Goal: Transaction & Acquisition: Purchase product/service

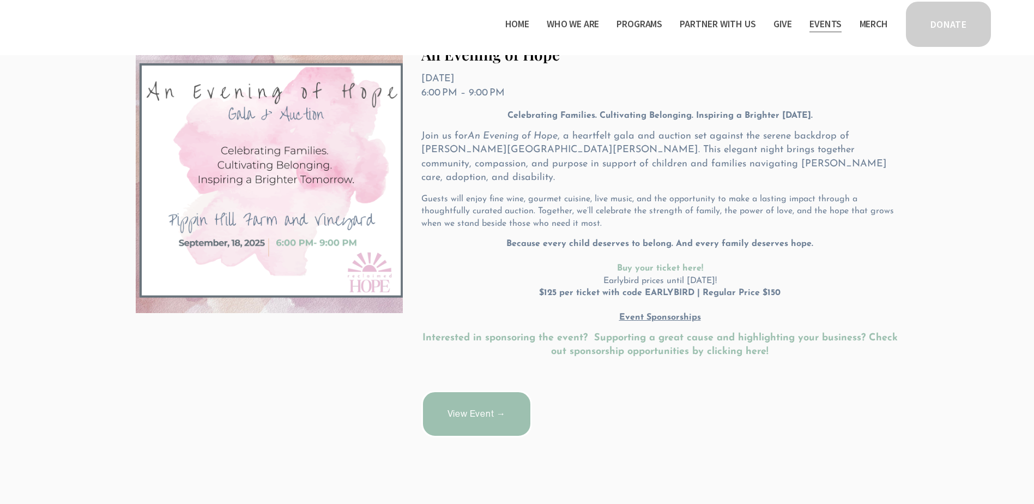
scroll to position [255, 0]
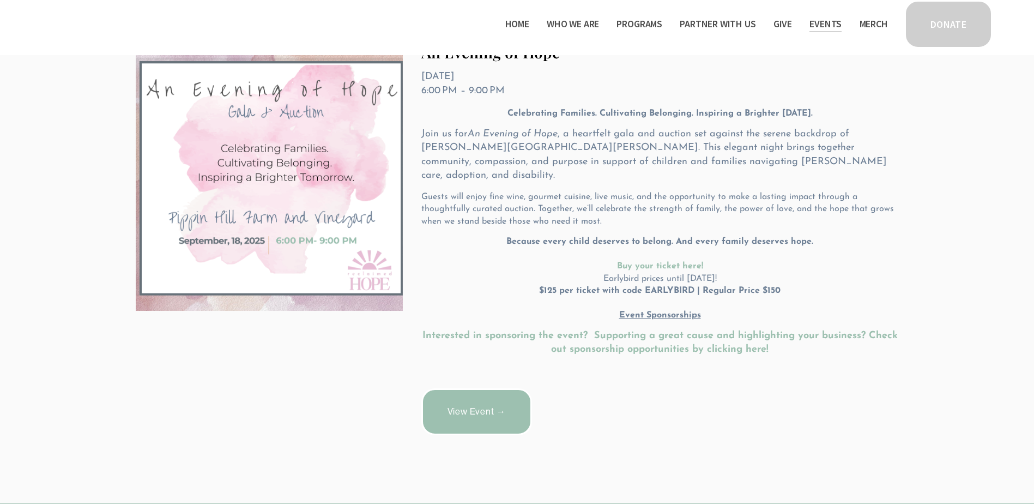
click at [481, 412] on link "View Event →" at bounding box center [476, 411] width 111 height 47
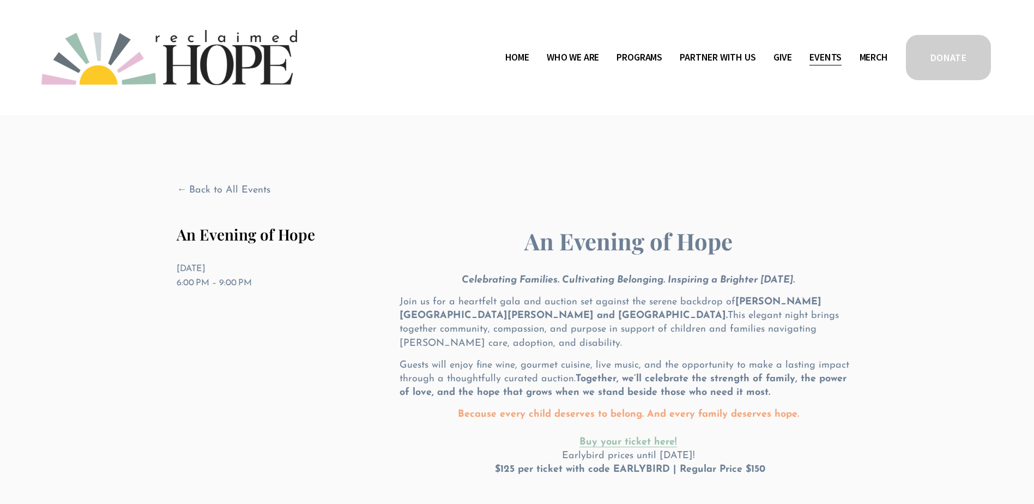
click at [827, 57] on link "Events" at bounding box center [825, 57] width 32 height 17
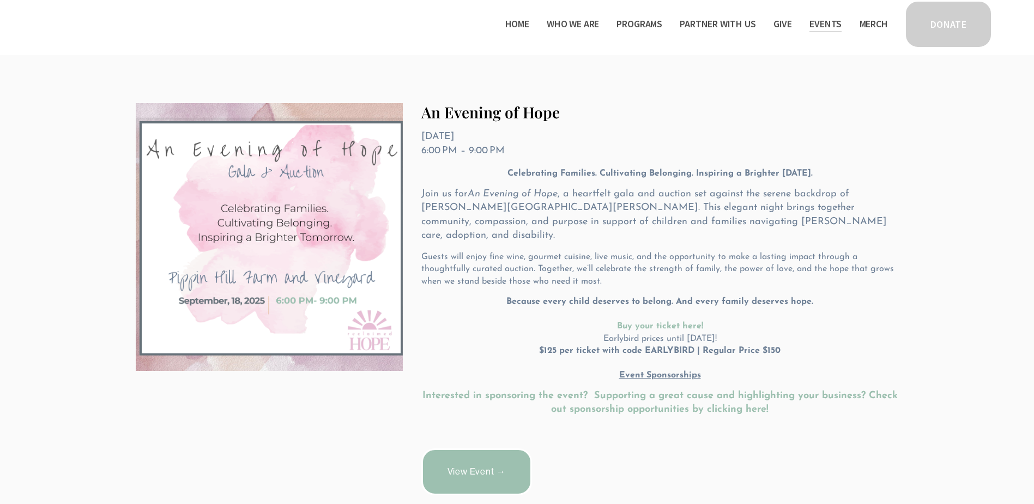
scroll to position [212, 0]
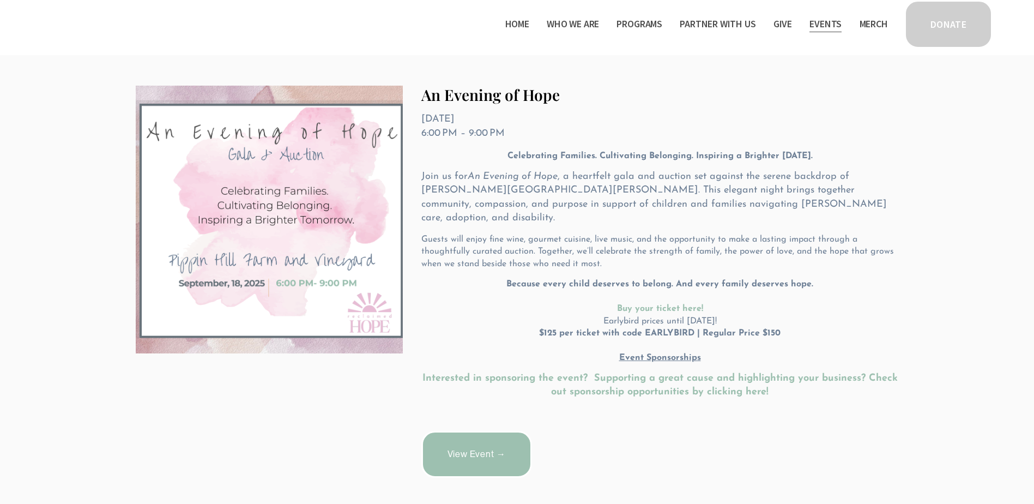
click at [678, 353] on u "Event Sponsorships" at bounding box center [660, 357] width 82 height 9
click at [466, 455] on link "View Event →" at bounding box center [476, 454] width 111 height 47
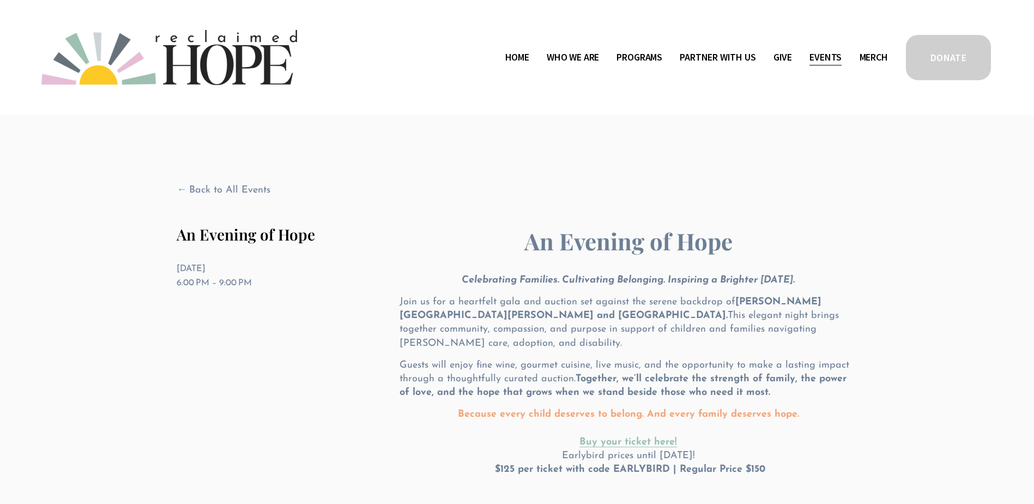
click at [510, 61] on link "Home" at bounding box center [517, 57] width 24 height 17
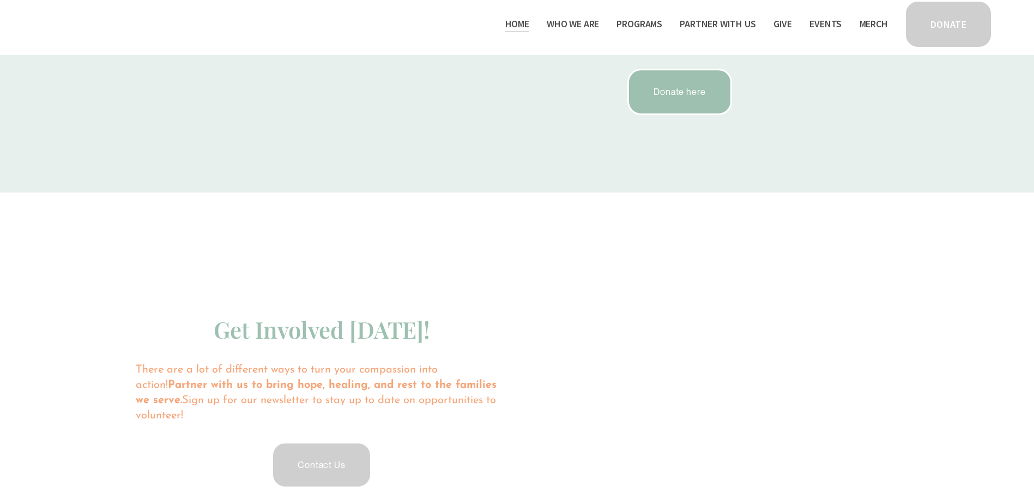
scroll to position [2223, 0]
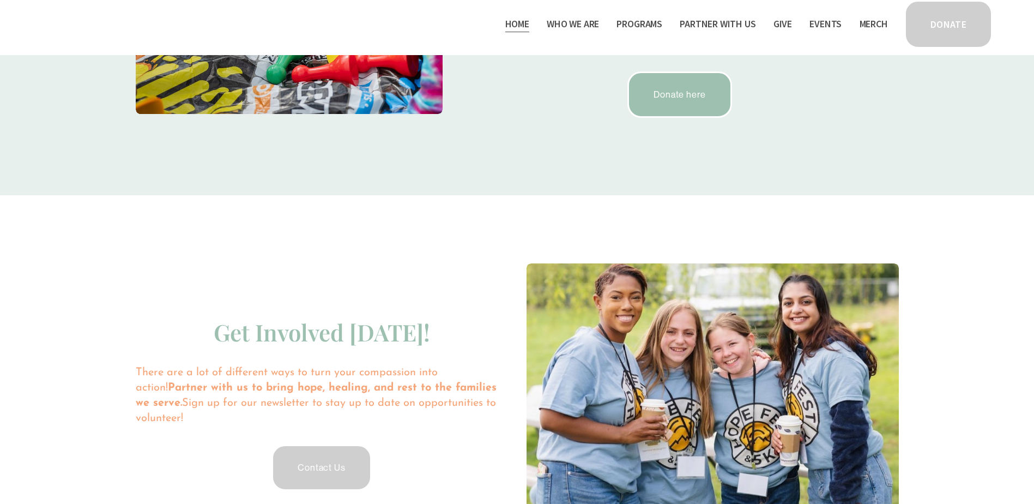
click at [823, 31] on link "Events" at bounding box center [825, 23] width 32 height 17
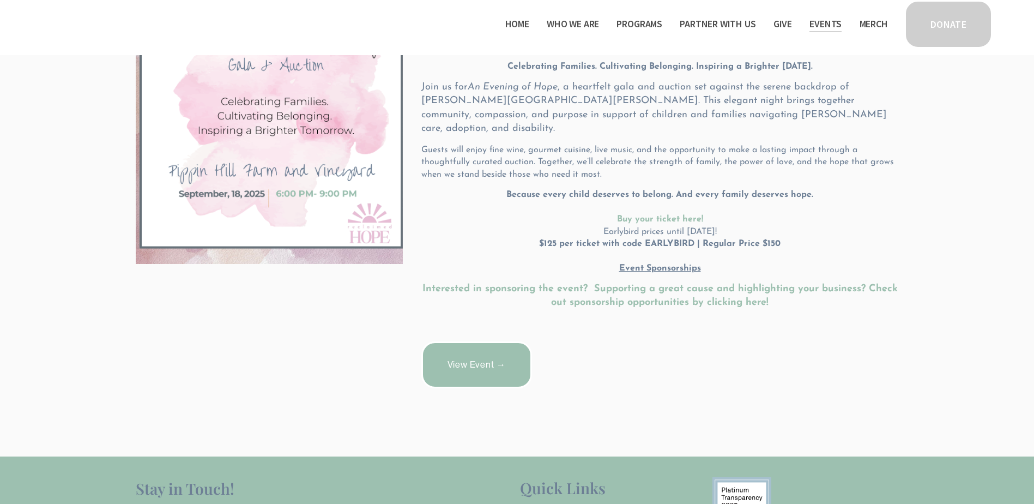
scroll to position [327, 0]
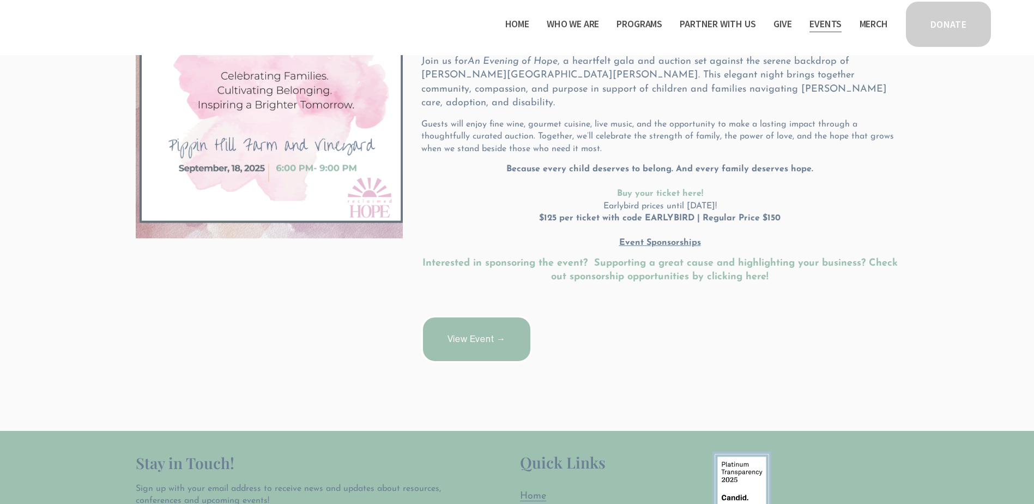
click at [670, 189] on strong "Buy your ticket here!" at bounding box center [660, 193] width 86 height 9
